Goal: Task Accomplishment & Management: Use online tool/utility

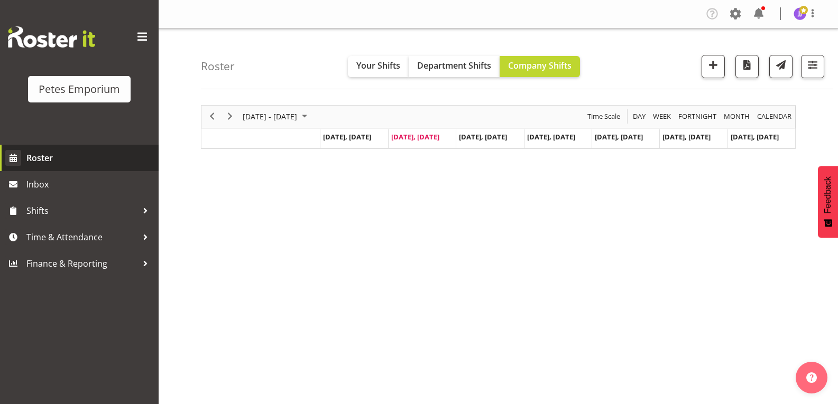
click at [57, 159] on span "Roster" at bounding box center [89, 158] width 127 height 16
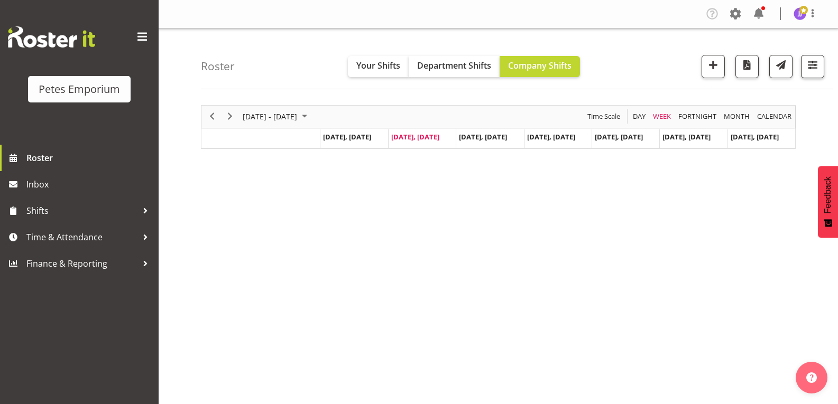
click at [812, 67] on span "button" at bounding box center [812, 65] width 14 height 14
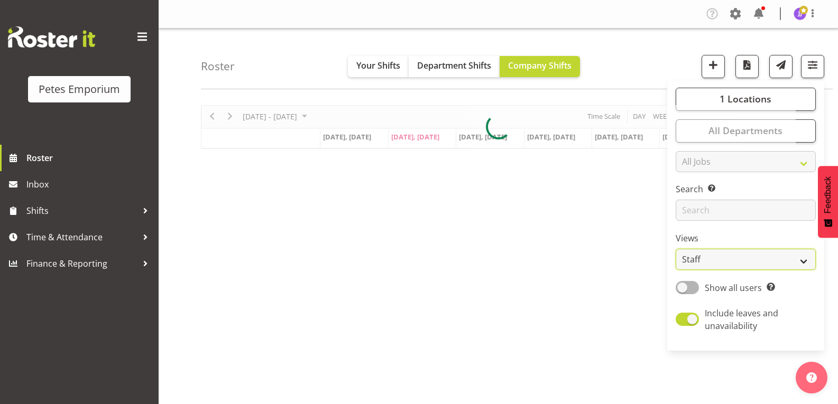
click at [804, 264] on select "Staff Role Shift - Horizontal Shift - Vertical Staff - Location" at bounding box center [745, 259] width 140 height 21
select select "shift"
click at [676, 249] on select "Staff Role Shift - Horizontal Shift - Vertical Staff - Location" at bounding box center [745, 259] width 140 height 21
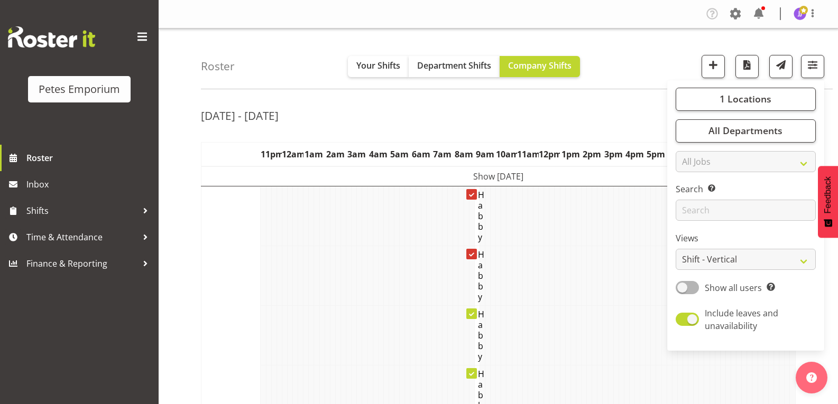
click at [583, 287] on td at bounding box center [583, 276] width 5 height 60
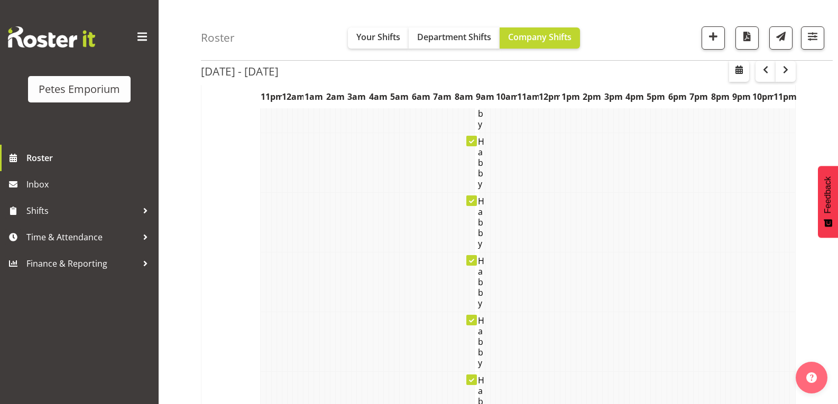
scroll to position [317, 0]
click at [811, 39] on span "button" at bounding box center [812, 37] width 14 height 14
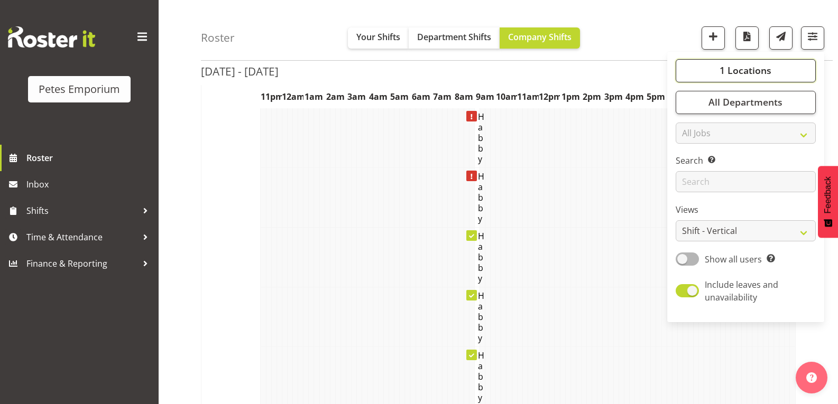
click at [710, 66] on button "1 Locations" at bounding box center [745, 70] width 140 height 23
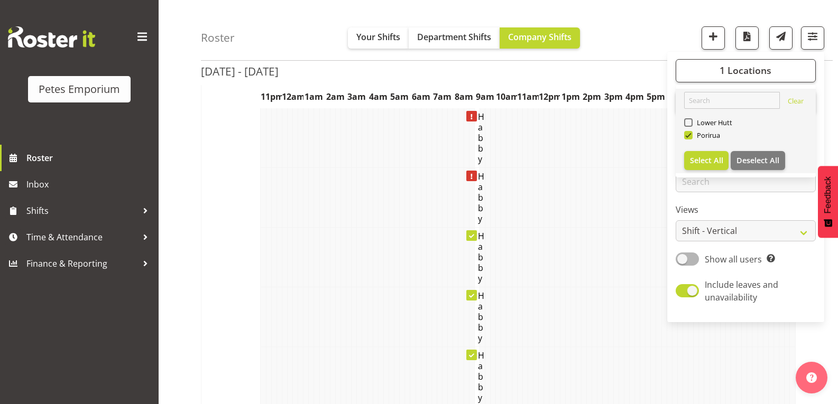
click at [690, 117] on link "Clear Lower Hutt Porirua Select All Deselect All" at bounding box center [745, 131] width 140 height 85
click at [686, 126] on span at bounding box center [688, 122] width 8 height 8
click at [686, 126] on input "Lower Hutt" at bounding box center [687, 122] width 7 height 7
checkbox input "true"
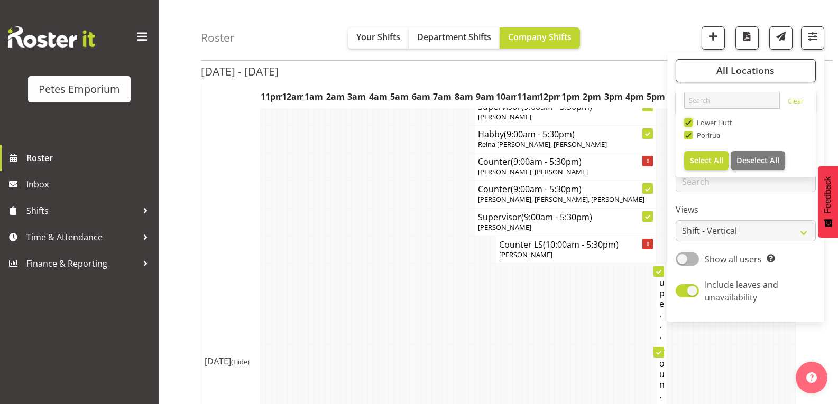
scroll to position [317, 0]
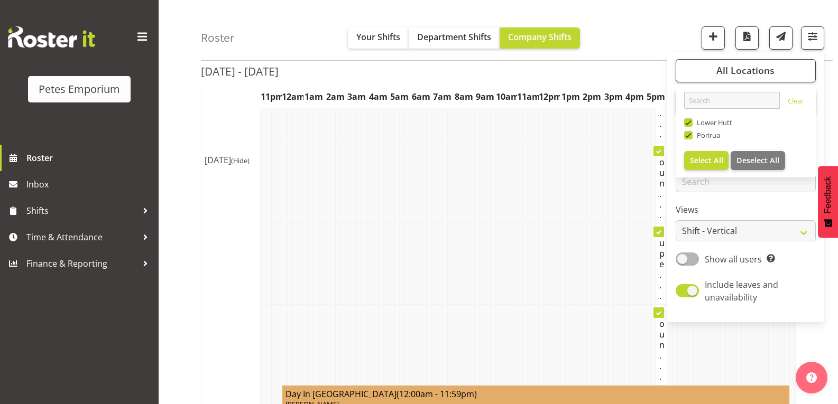
click at [434, 279] on td at bounding box center [433, 264] width 5 height 81
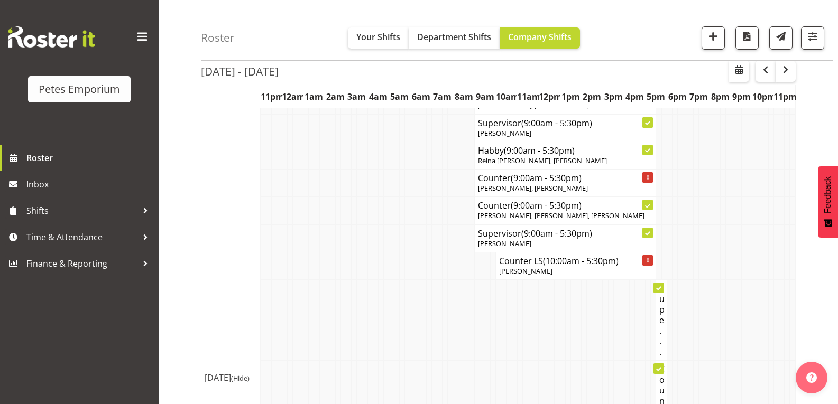
scroll to position [0, 0]
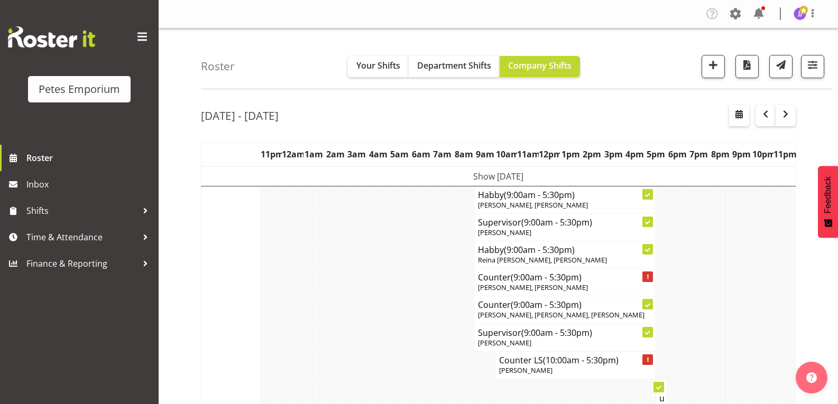
click at [801, 9] on span at bounding box center [803, 10] width 8 height 8
click at [753, 55] on link "Log Out" at bounding box center [767, 55] width 101 height 19
